Goal: Answer question/provide support: Answer question/provide support

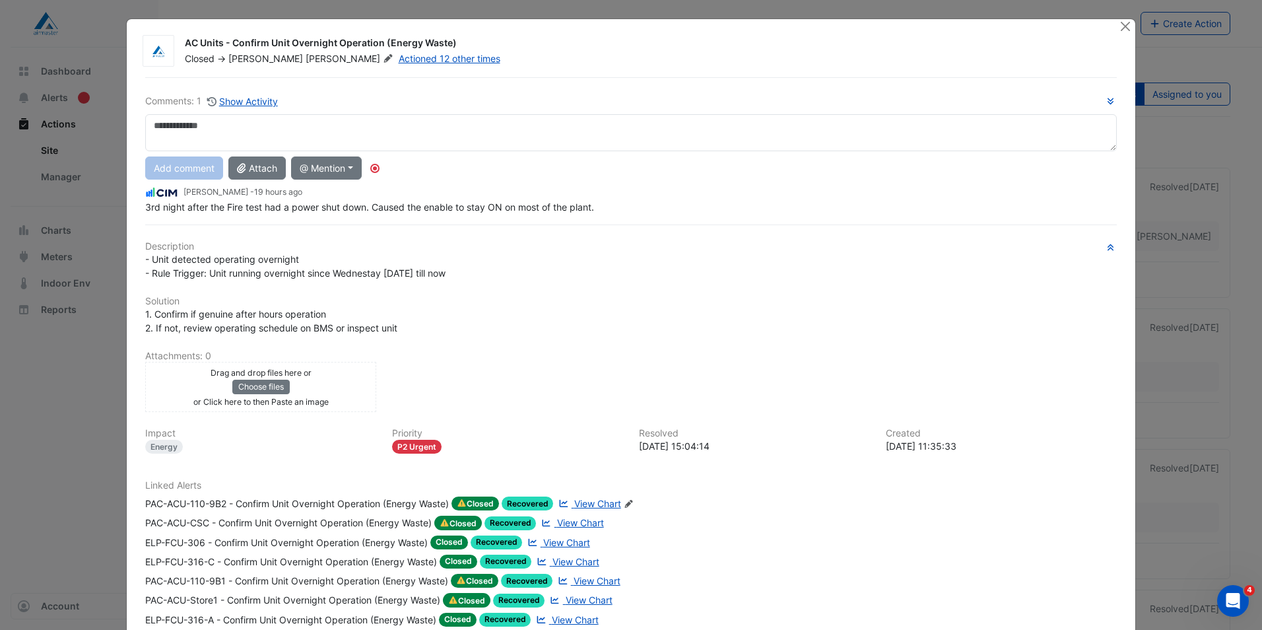
click at [593, 498] on span "View Chart" at bounding box center [597, 503] width 47 height 11
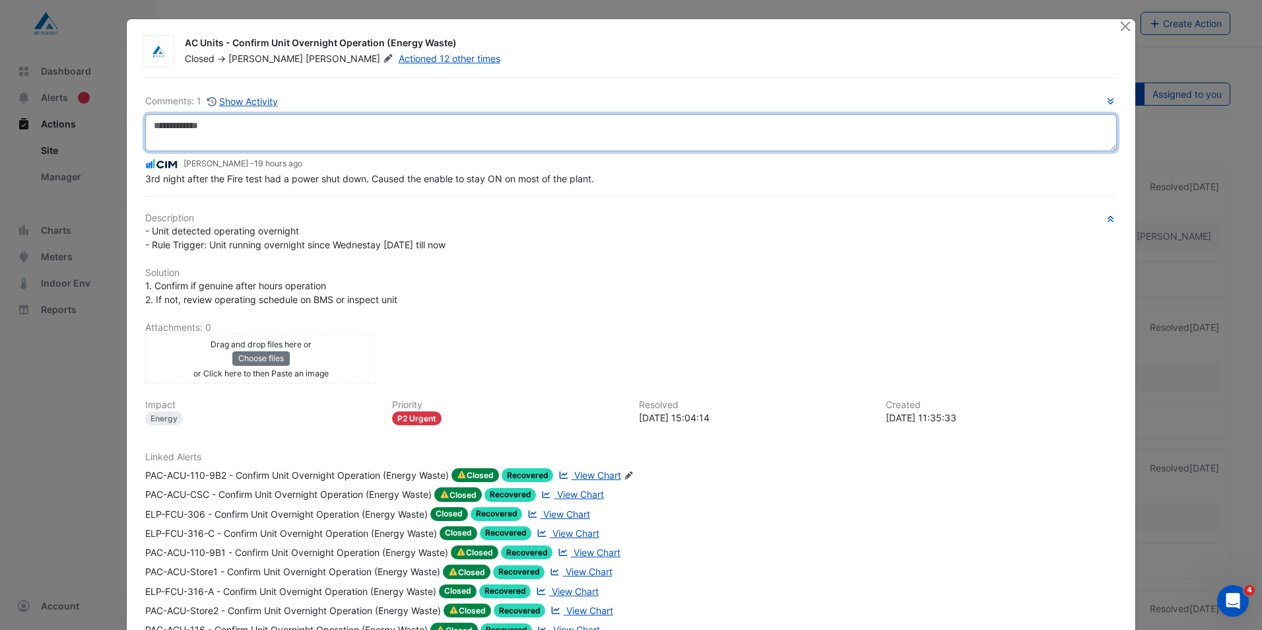
click at [218, 129] on textarea at bounding box center [631, 132] width 972 height 37
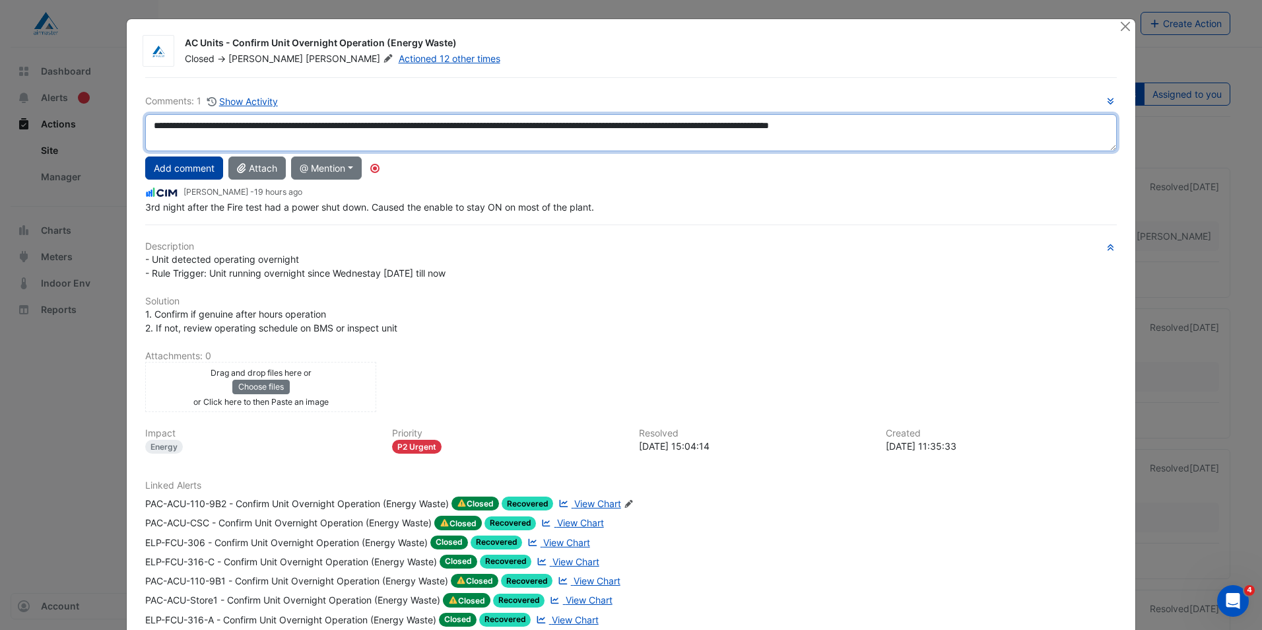
type textarea "**********"
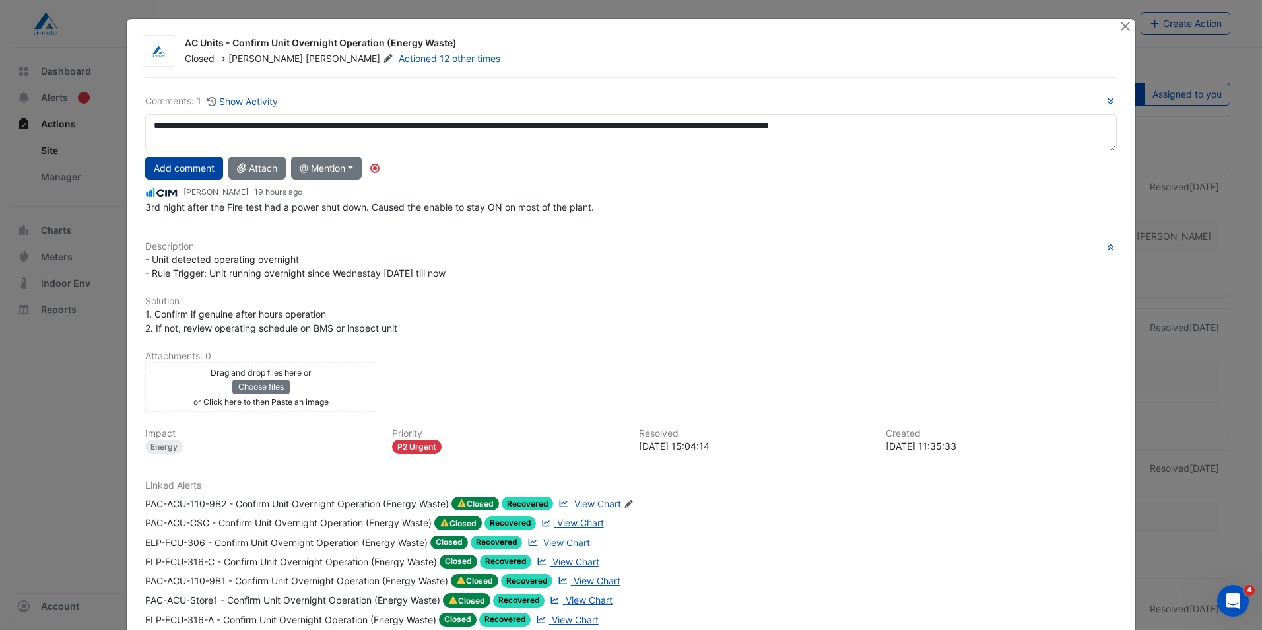
click at [150, 173] on button "Add comment" at bounding box center [184, 167] width 78 height 23
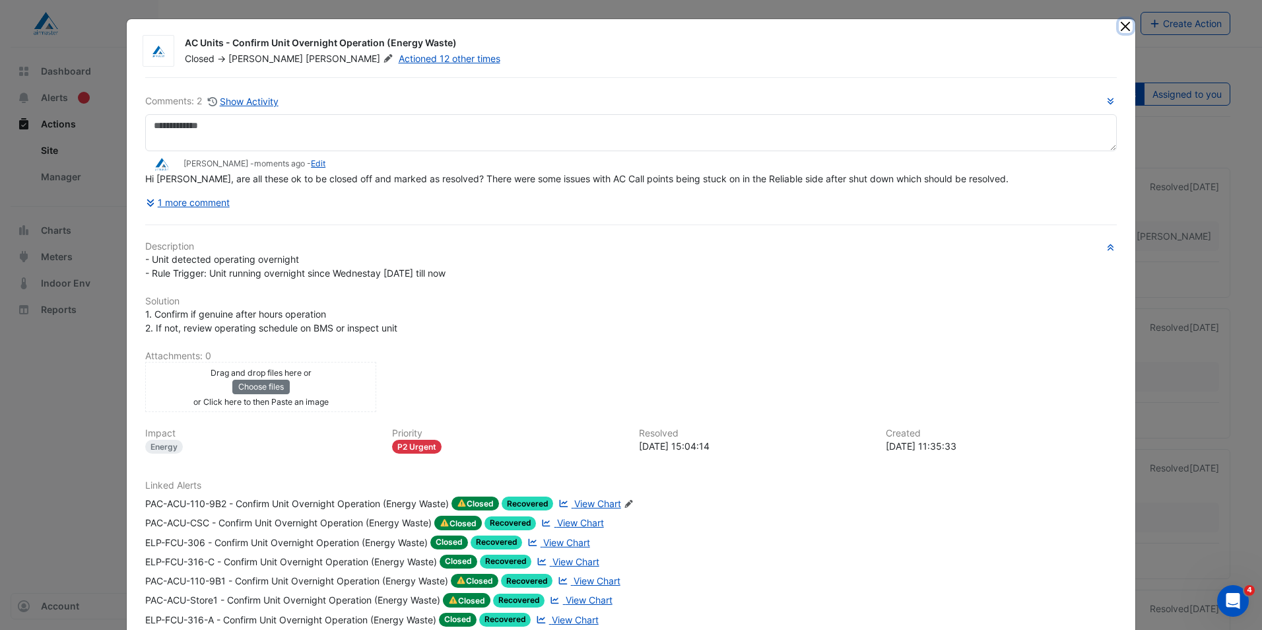
click at [1120, 28] on button "Close" at bounding box center [1126, 26] width 14 height 14
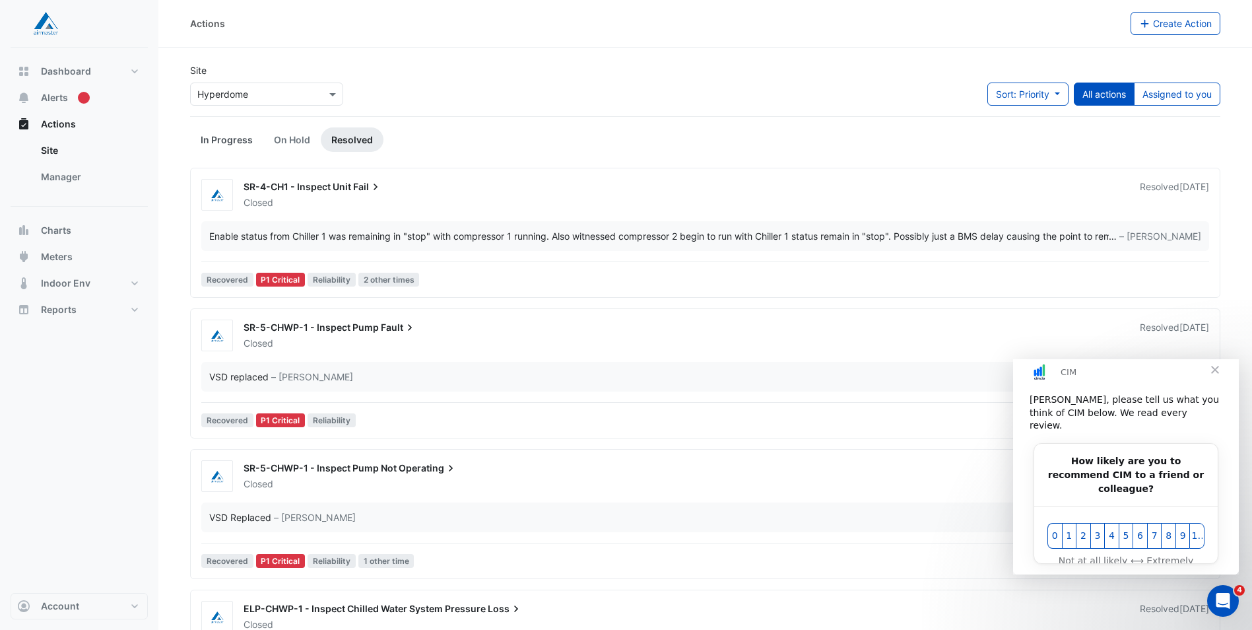
click at [241, 145] on link "In Progress" at bounding box center [226, 139] width 73 height 24
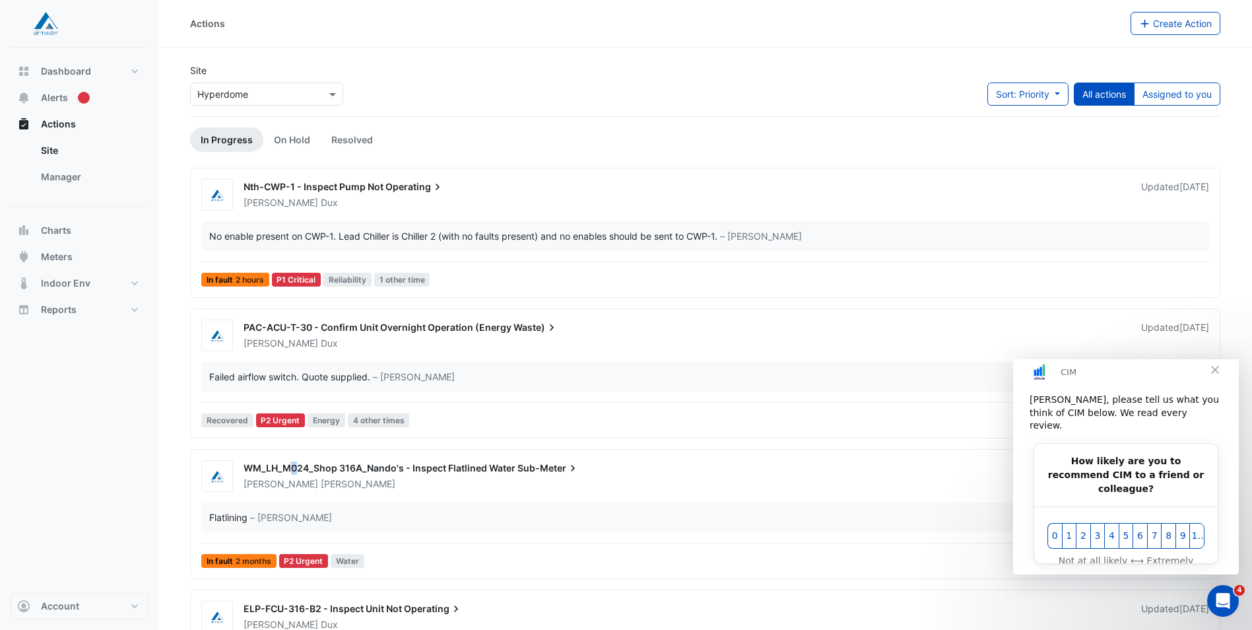
click at [294, 477] on div "WM_LH_M024_Shop 316A_Nando's - Inspect Flatlined Water Sub-Meter" at bounding box center [685, 469] width 882 height 16
drag, startPoint x: 294, startPoint y: 477, endPoint x: 214, endPoint y: 477, distance: 80.5
click at [214, 477] on img at bounding box center [217, 476] width 30 height 13
click at [259, 466] on span "WM_LH_M024_Shop 316A_Nando's - Inspect Flatlined Water" at bounding box center [380, 467] width 272 height 11
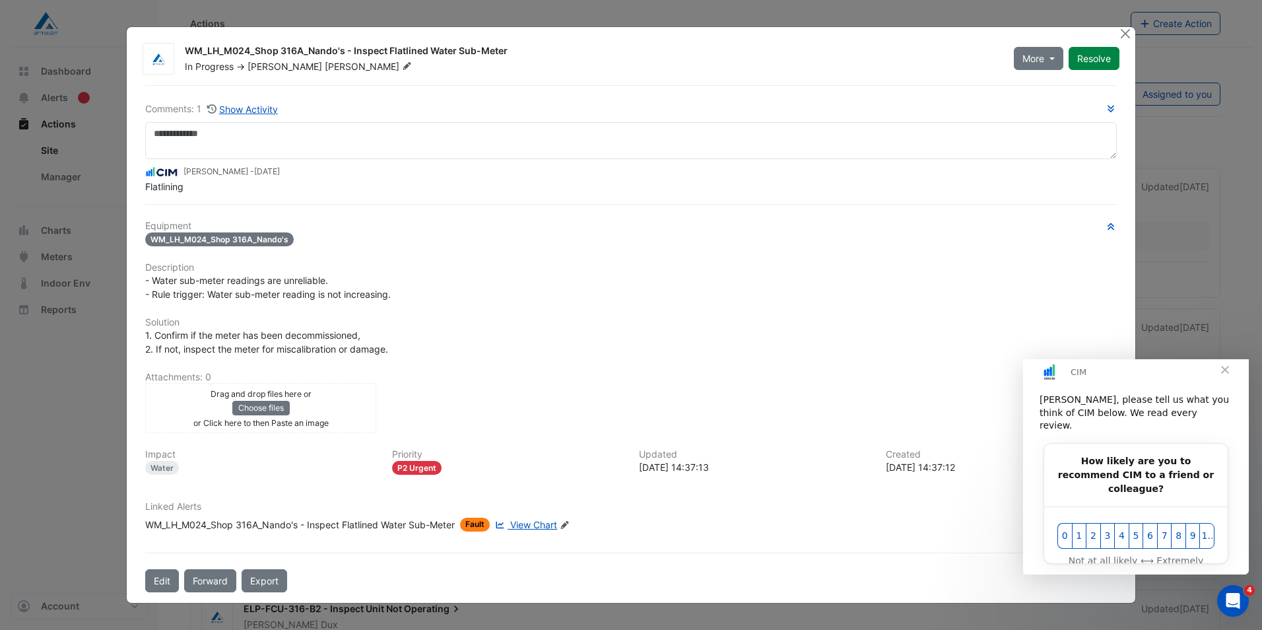
click at [1222, 381] on span "Close" at bounding box center [1225, 369] width 48 height 48
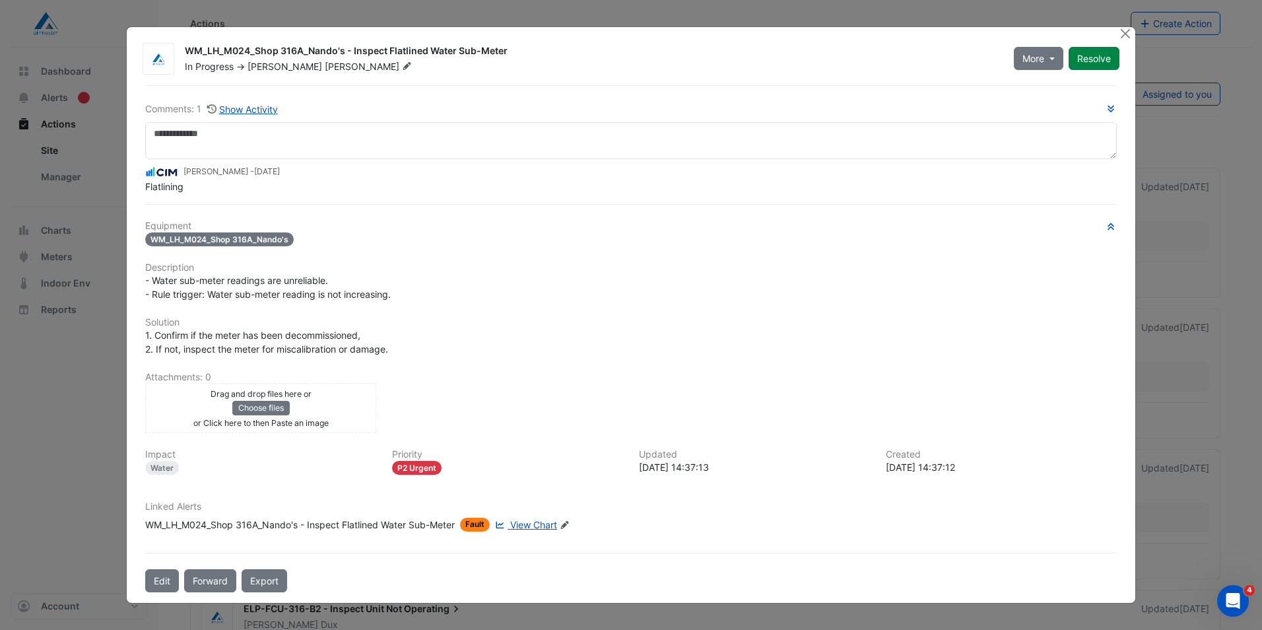
click at [547, 525] on span "View Chart" at bounding box center [533, 524] width 47 height 11
click at [1123, 38] on button "Close" at bounding box center [1126, 34] width 14 height 14
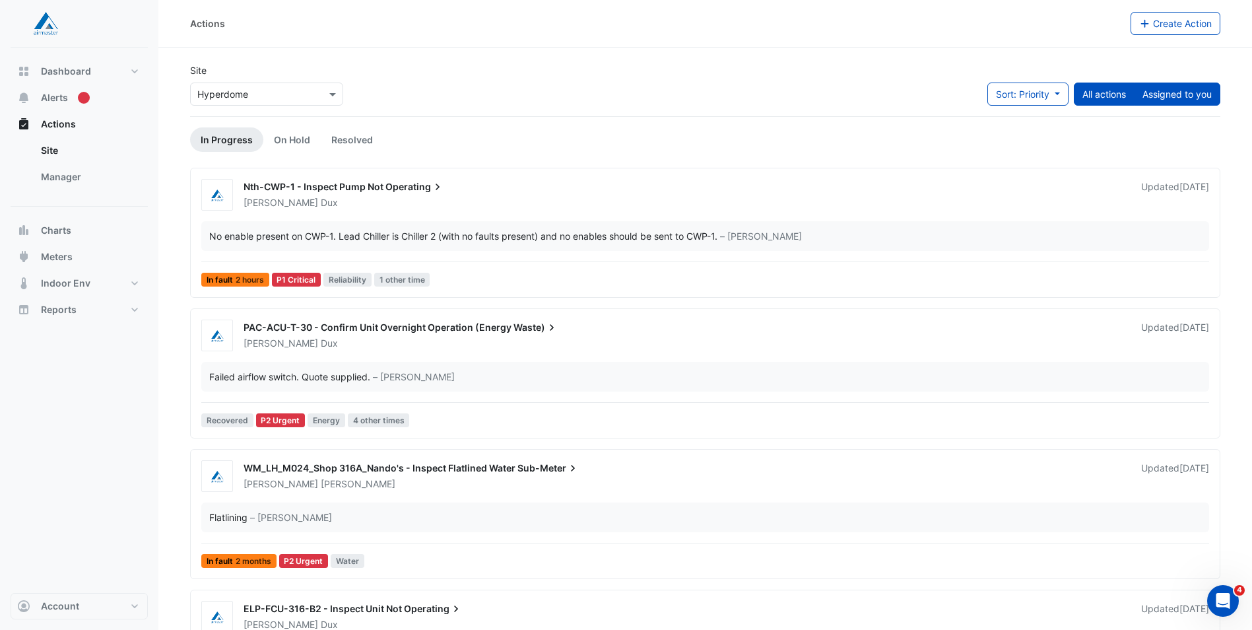
click at [1189, 96] on button "Assigned to you" at bounding box center [1177, 94] width 86 height 23
